Goal: Task Accomplishment & Management: Complete application form

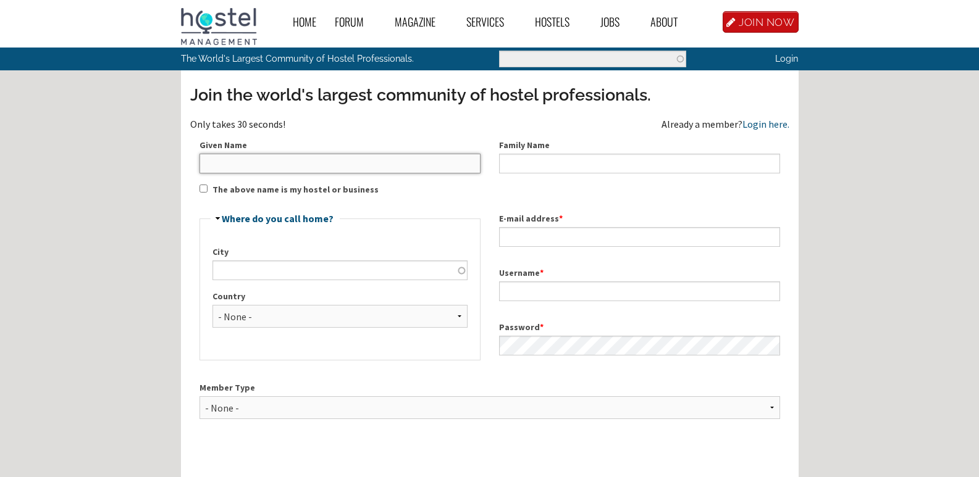
click at [262, 165] on input "Given Name" at bounding box center [339, 164] width 281 height 20
click at [573, 172] on input "Family Name" at bounding box center [639, 164] width 281 height 20
click at [255, 168] on input "Given Name" at bounding box center [339, 164] width 281 height 20
click at [203, 190] on input "The above name is my hostel or business" at bounding box center [203, 189] width 8 height 8
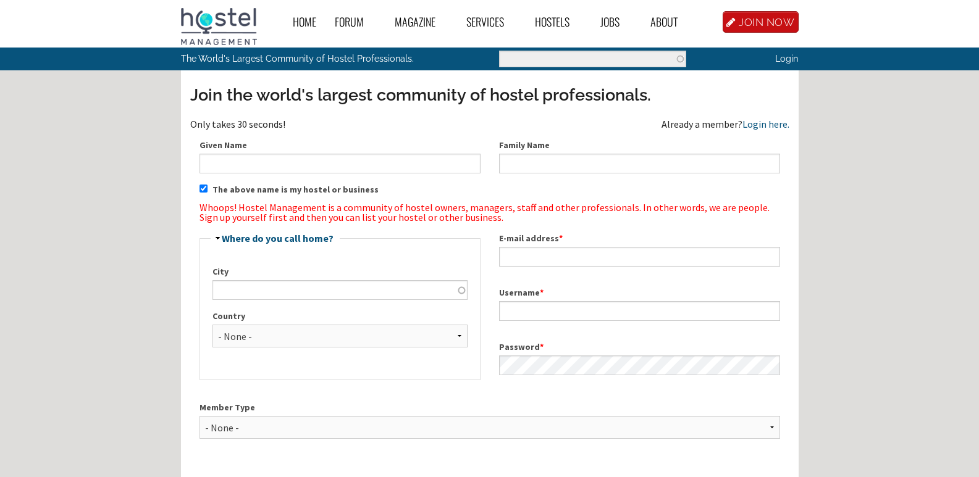
click at [232, 188] on label "The above name is my hostel or business" at bounding box center [295, 189] width 166 height 13
click at [207, 188] on input "The above name is my hostel or business" at bounding box center [203, 189] width 8 height 8
checkbox input "false"
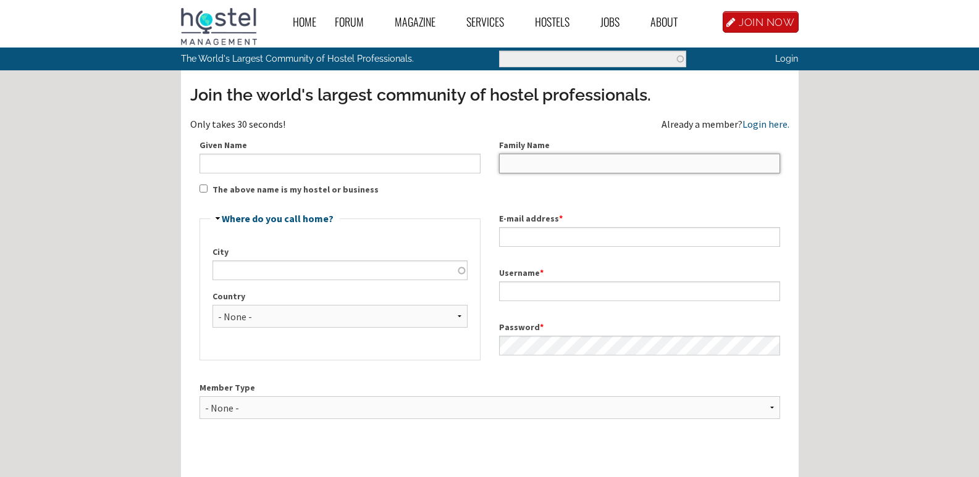
click at [582, 171] on input "Family Name" at bounding box center [639, 164] width 281 height 20
click at [315, 152] on div "Given Name" at bounding box center [339, 156] width 281 height 35
click at [315, 162] on input "Given Name" at bounding box center [339, 164] width 281 height 20
type input "u"
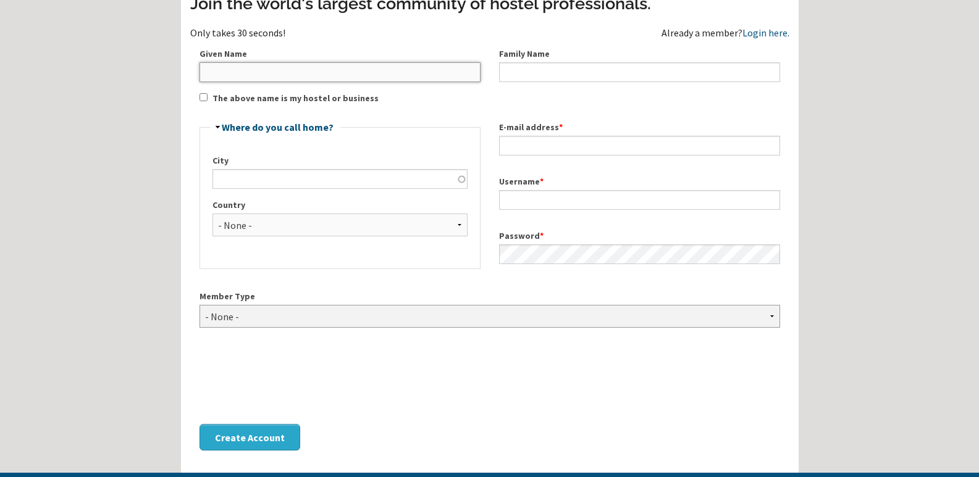
scroll to position [108, 0]
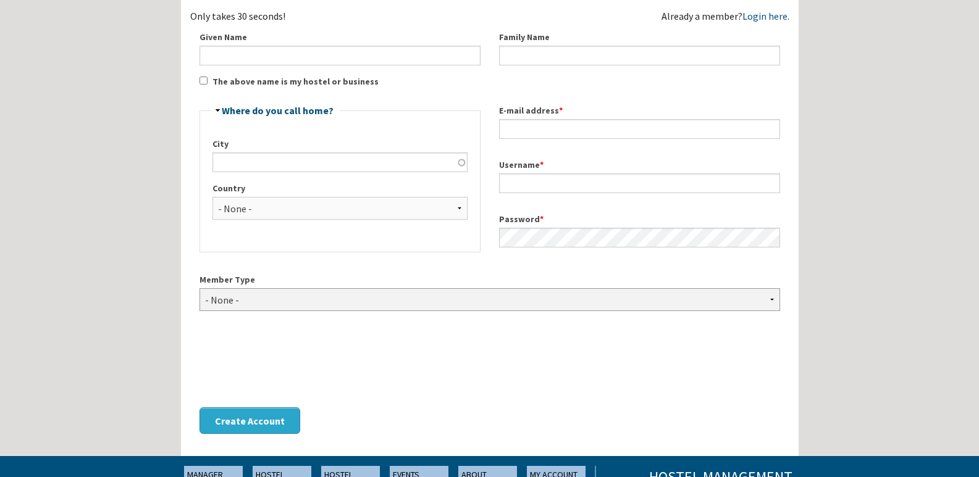
click at [239, 298] on select "- None - Hostel Owner Hostel Manager Hostel Investor Hostel Staff Hostel Volunt…" at bounding box center [489, 299] width 580 height 23
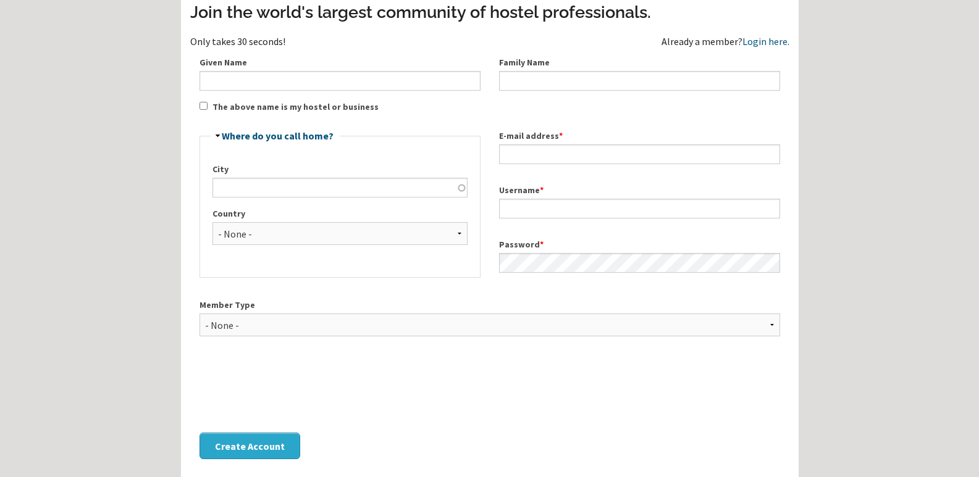
scroll to position [93, 0]
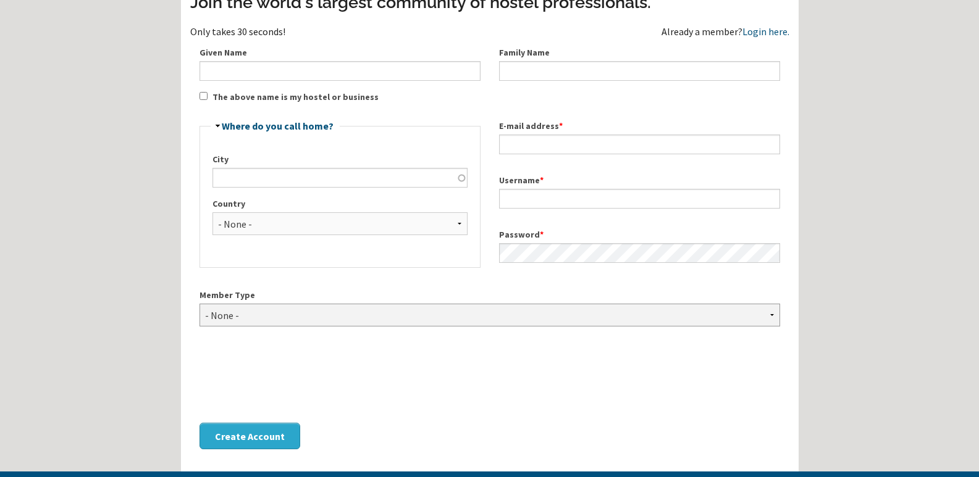
click at [262, 316] on select "- None - Hostel Owner Hostel Manager Hostel Investor Hostel Staff Hostel Volunt…" at bounding box center [489, 315] width 580 height 23
select select "1416"
click at [199, 304] on select "- None - Hostel Owner Hostel Manager Hostel Investor Hostel Staff Hostel Volunt…" at bounding box center [489, 315] width 580 height 23
click at [232, 72] on input "Given Name" at bounding box center [339, 71] width 281 height 20
type input "Cambridge style hostal"
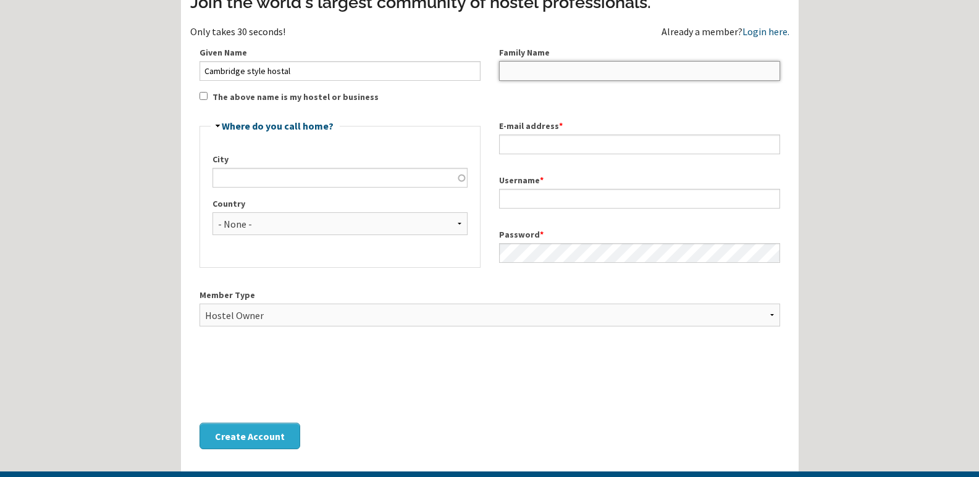
click at [507, 70] on input "Family Name" at bounding box center [639, 71] width 281 height 20
type input "UsmanUllah"
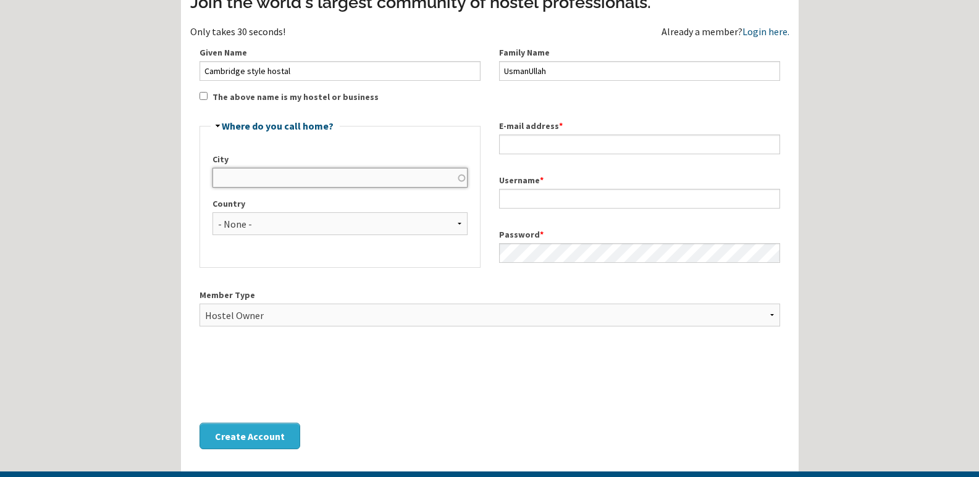
type input "Mingora"
select select "1031"
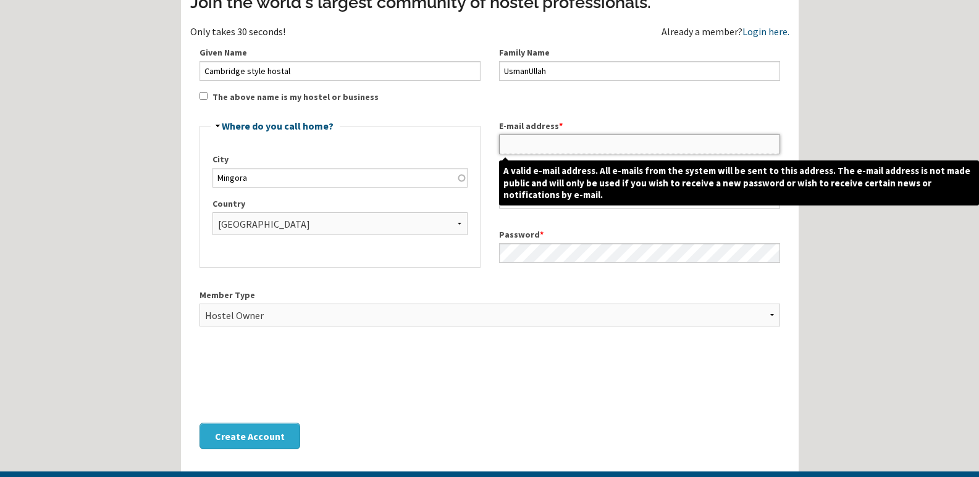
click at [549, 143] on input "E-mail address *" at bounding box center [639, 145] width 281 height 20
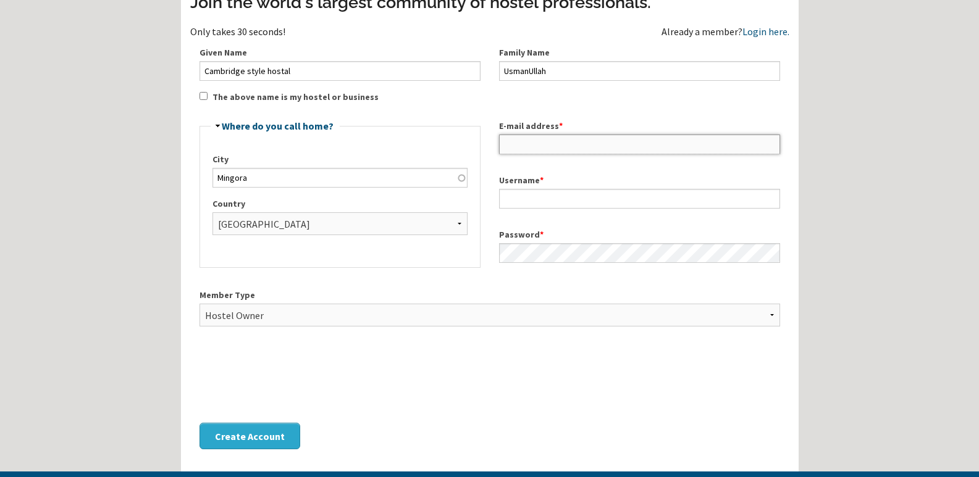
type input "usmanjhon300@gmail.com"
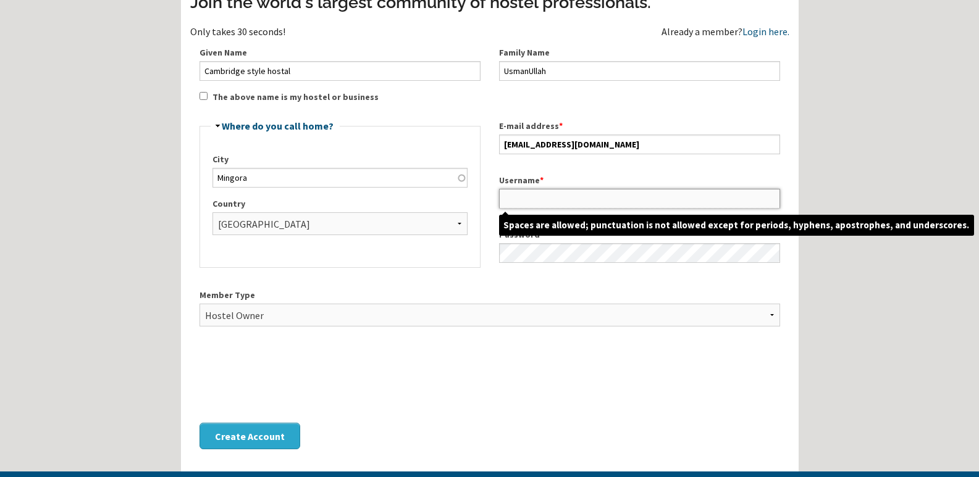
click at [562, 202] on input "Username *" at bounding box center [639, 199] width 281 height 20
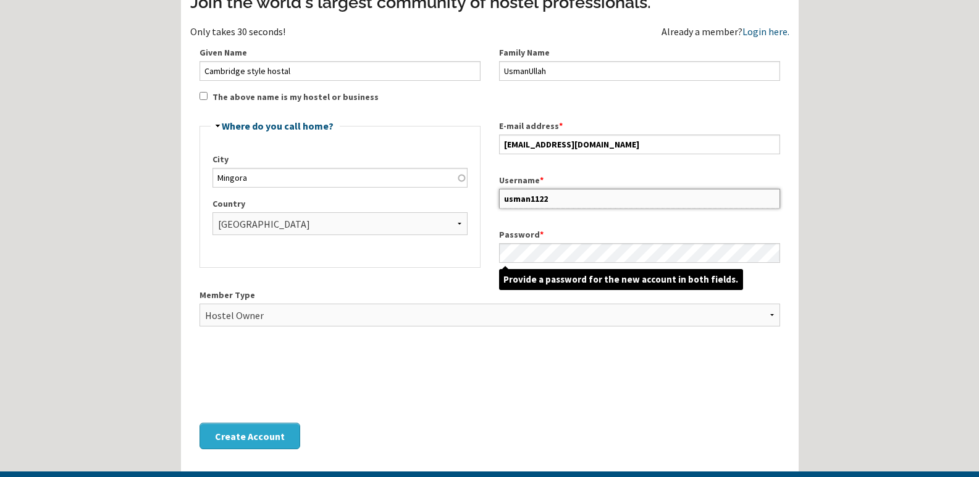
type input "usman1122"
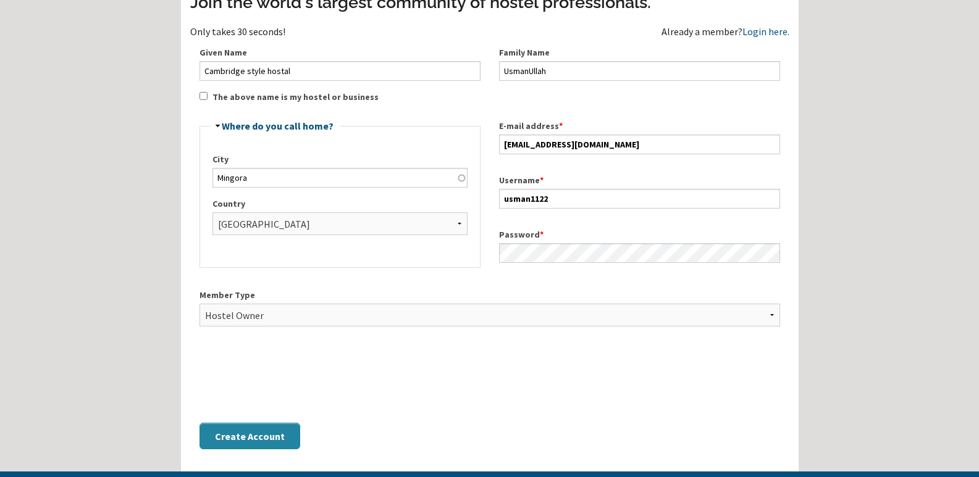
click at [269, 435] on button "Create Account" at bounding box center [249, 436] width 101 height 27
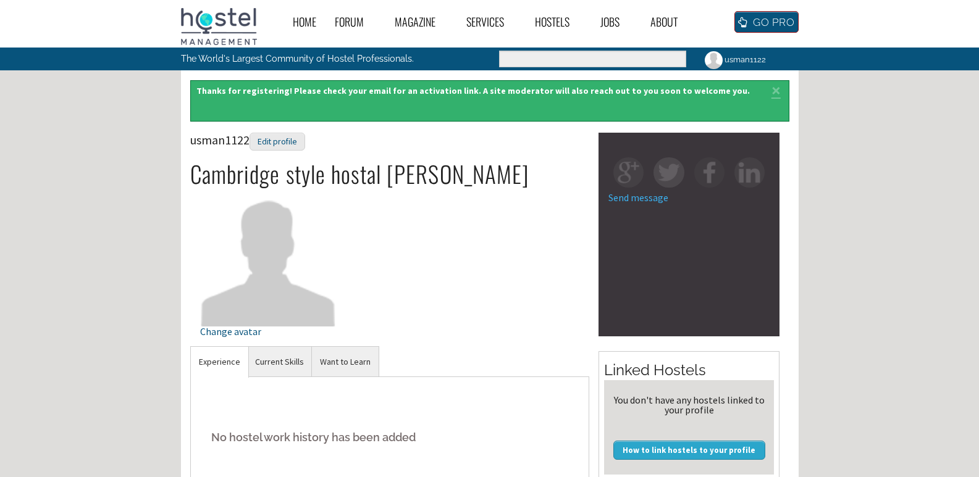
click at [756, 19] on link "GO PRO" at bounding box center [766, 22] width 64 height 22
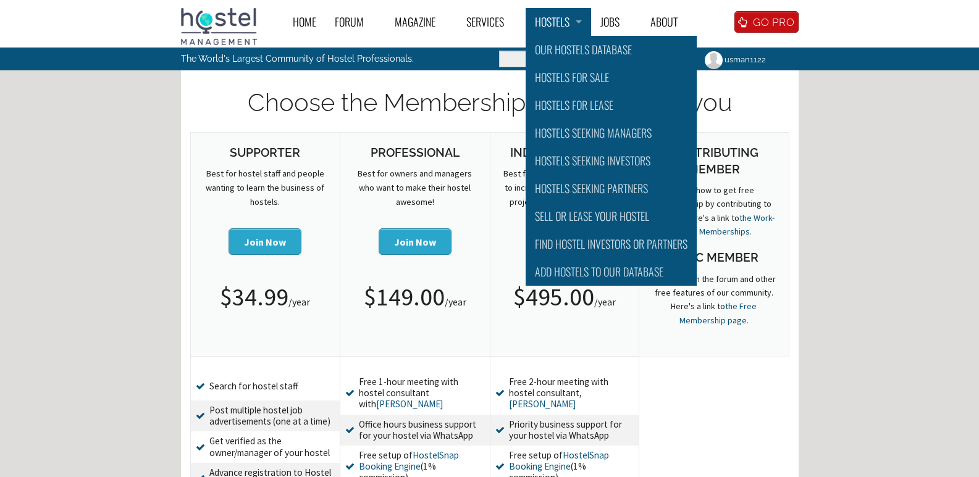
click at [572, 23] on link "Hostels" at bounding box center [557, 22] width 65 height 28
click at [581, 50] on link "Our Hostels Database" at bounding box center [610, 50] width 171 height 28
